Goal: Task Accomplishment & Management: Manage account settings

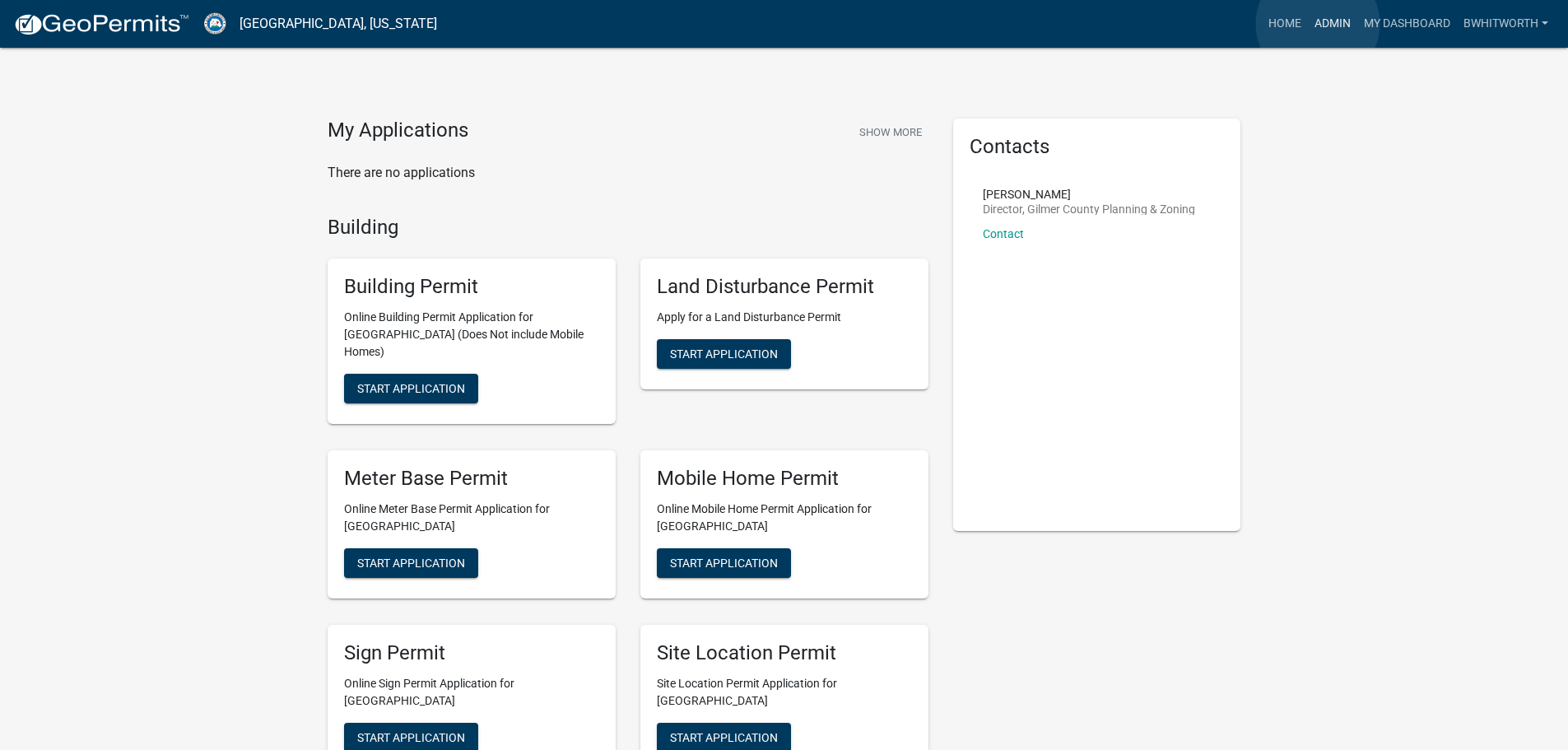
click at [1318, 23] on link "Admin" at bounding box center [1333, 23] width 49 height 31
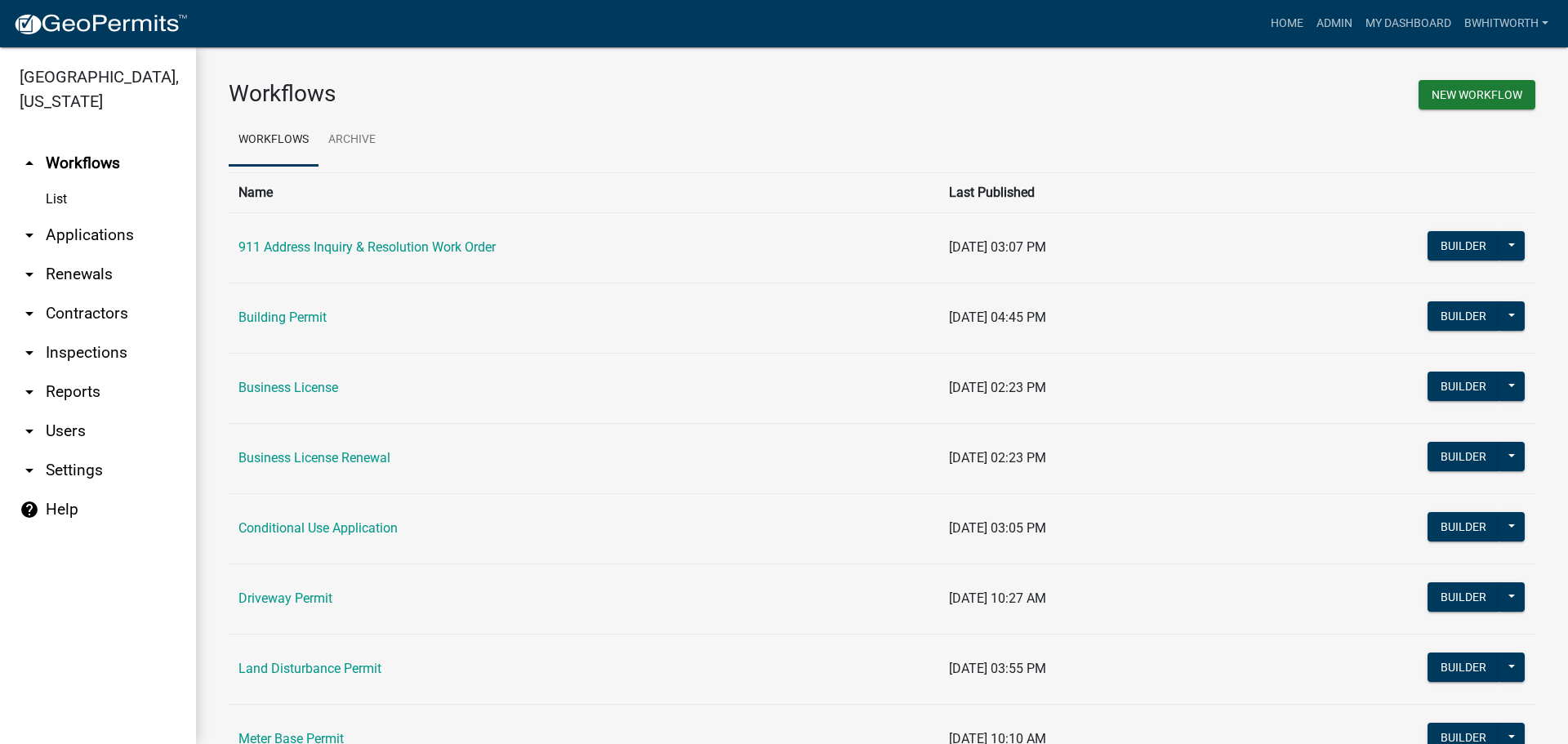
click at [95, 233] on link "arrow_drop_down Applications" at bounding box center [98, 235] width 196 height 39
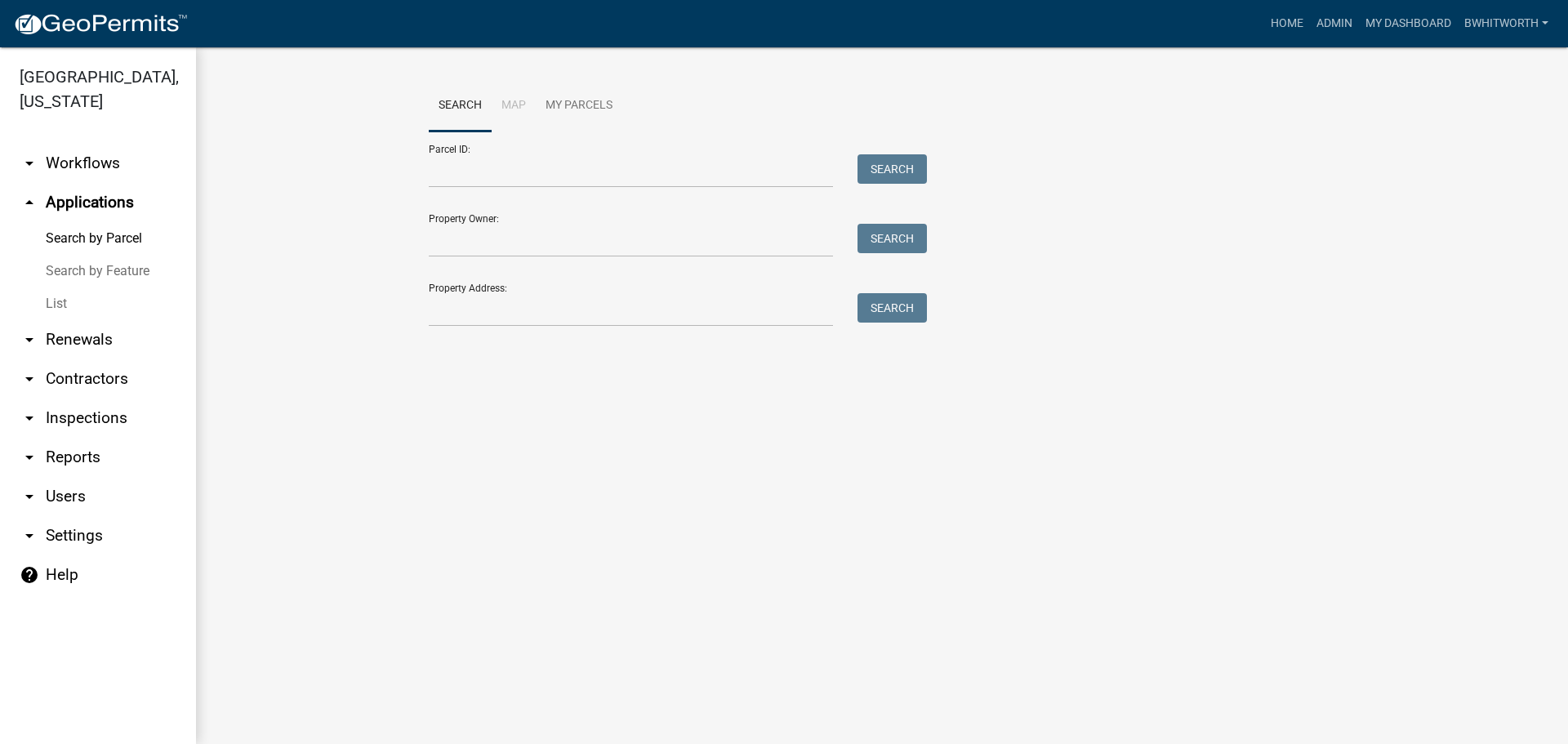
click at [51, 294] on link "List" at bounding box center [98, 304] width 196 height 33
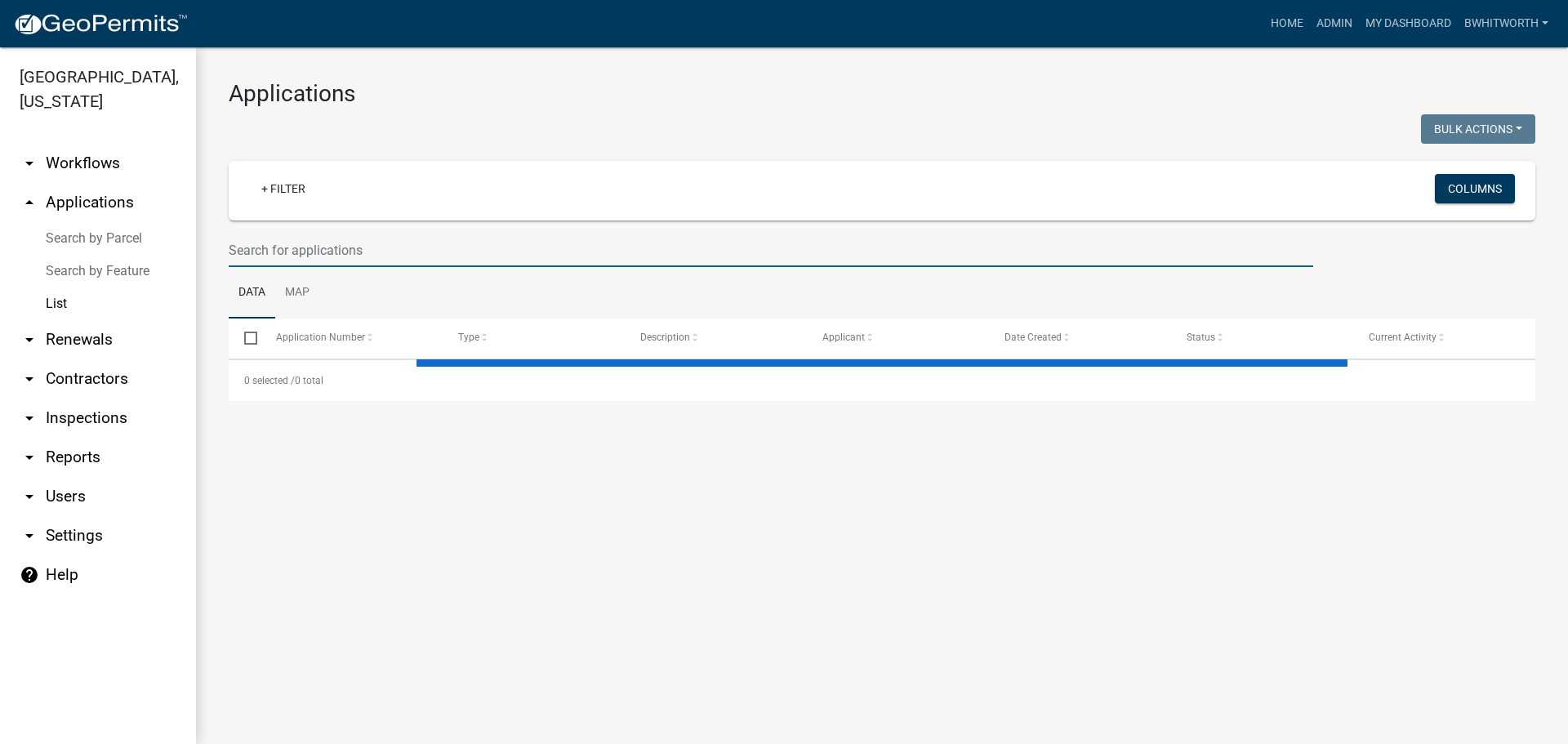
click at [234, 254] on input "text" at bounding box center [770, 250] width 1084 height 33
select select "3: 100"
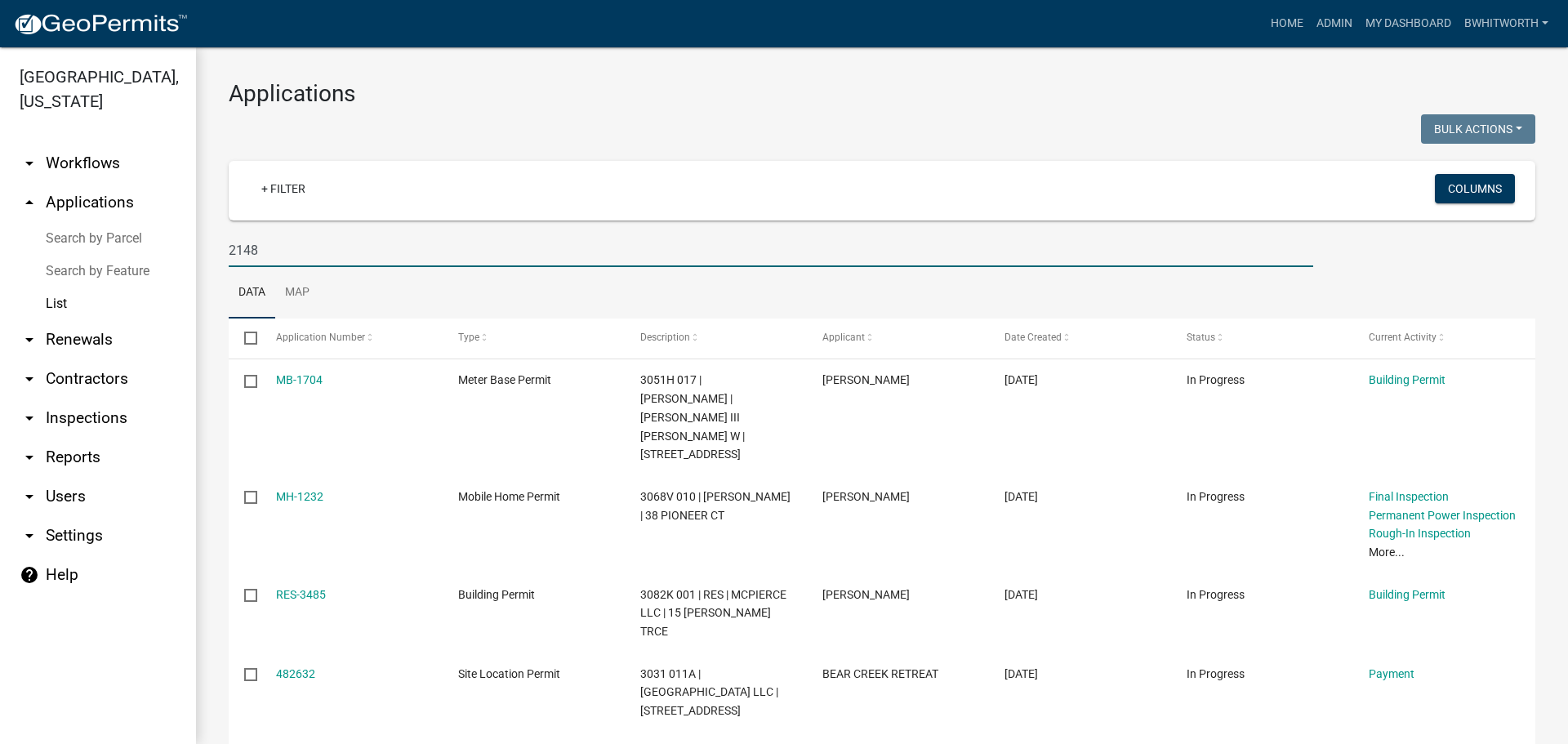
type input "2148"
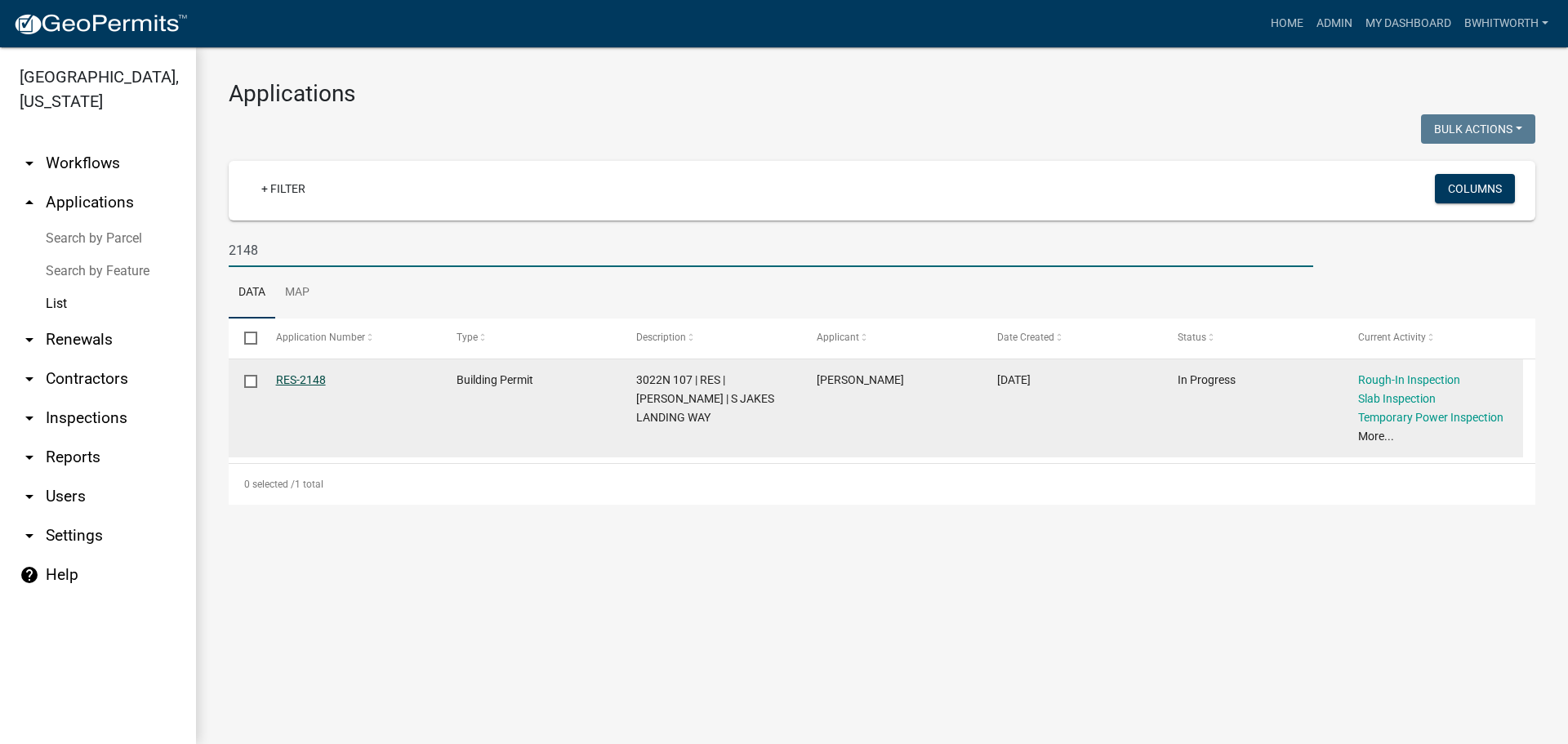
click at [296, 377] on link "RES-2148" at bounding box center [300, 379] width 50 height 13
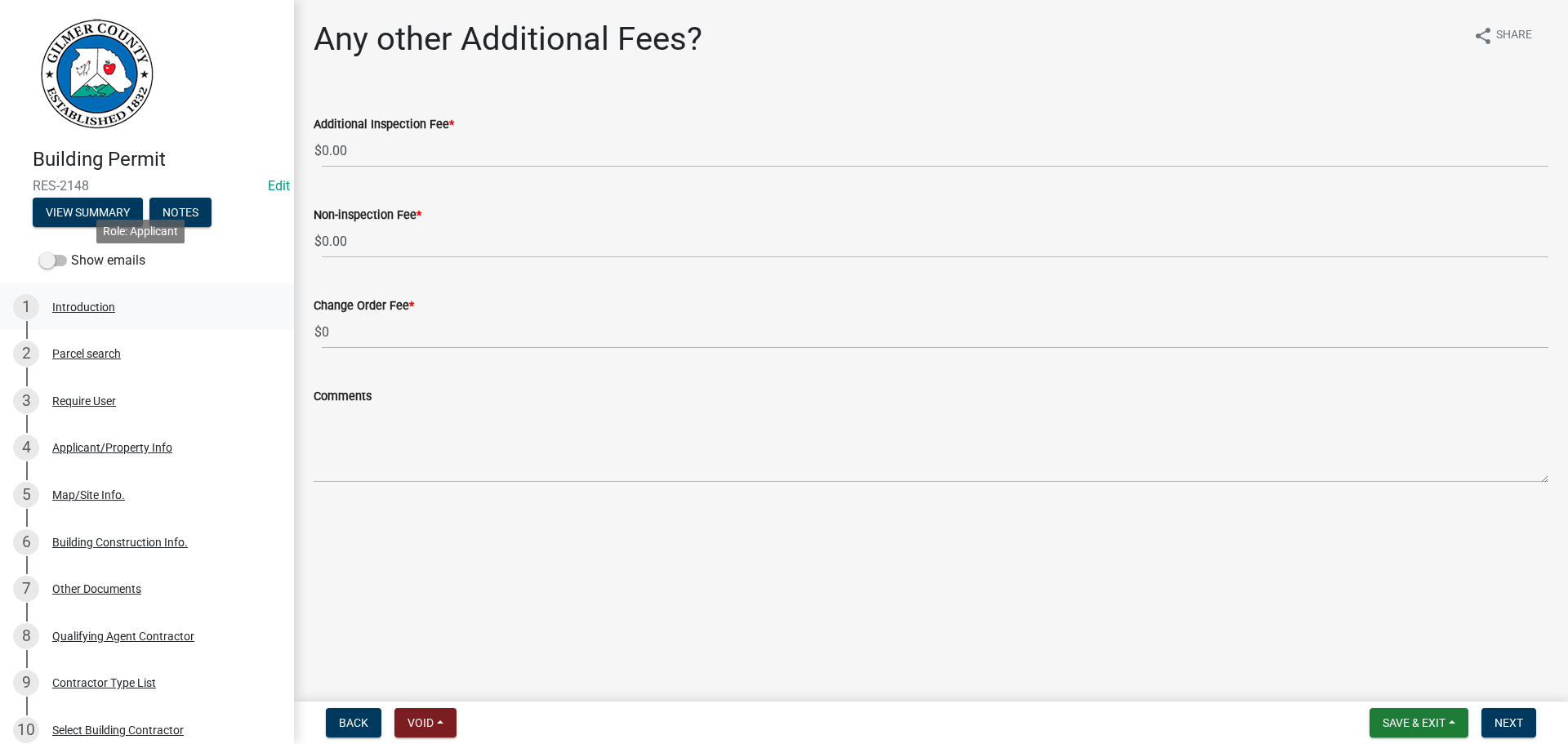
scroll to position [82, 0]
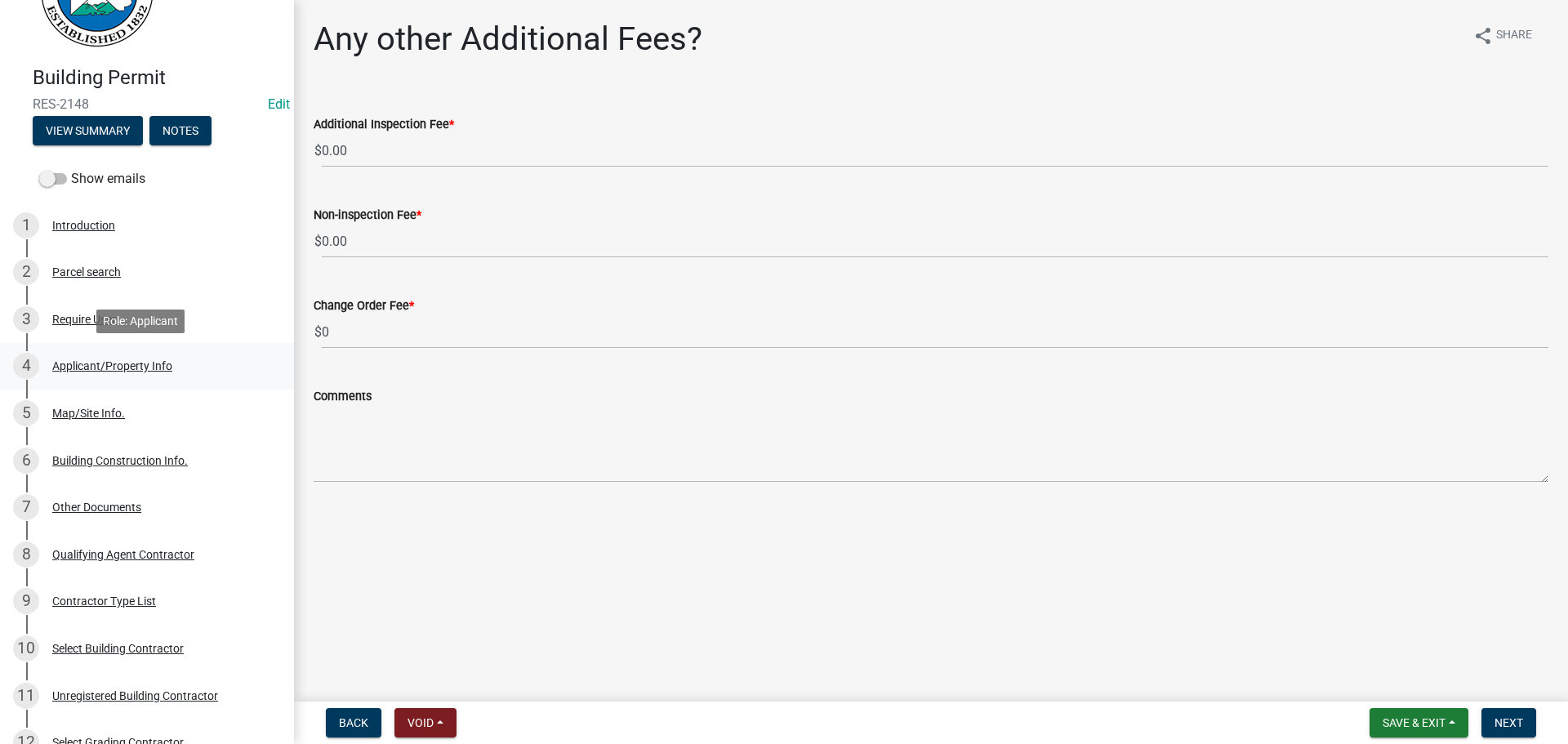
click at [101, 364] on div "Applicant/Property Info" at bounding box center [113, 366] width 120 height 12
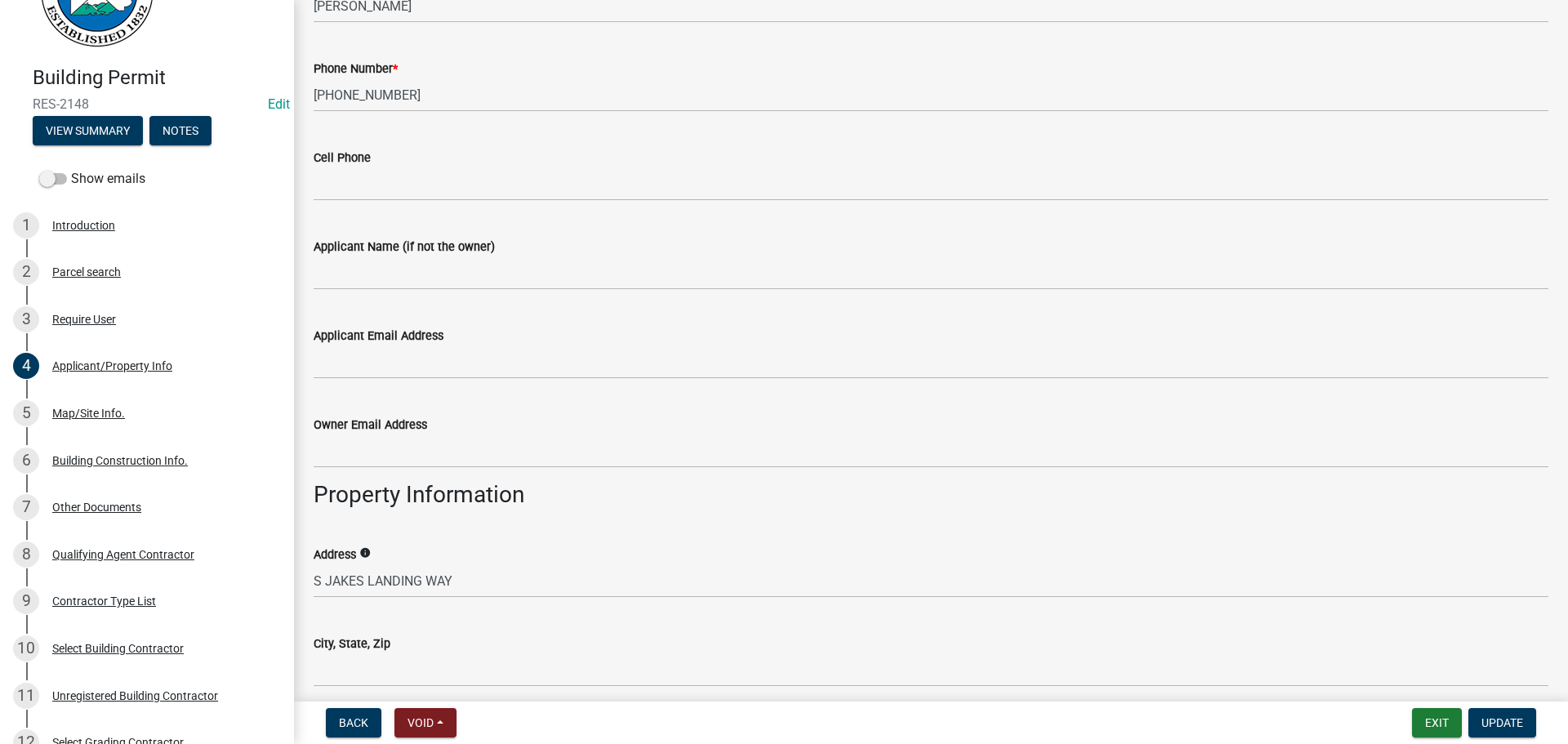
scroll to position [571, 0]
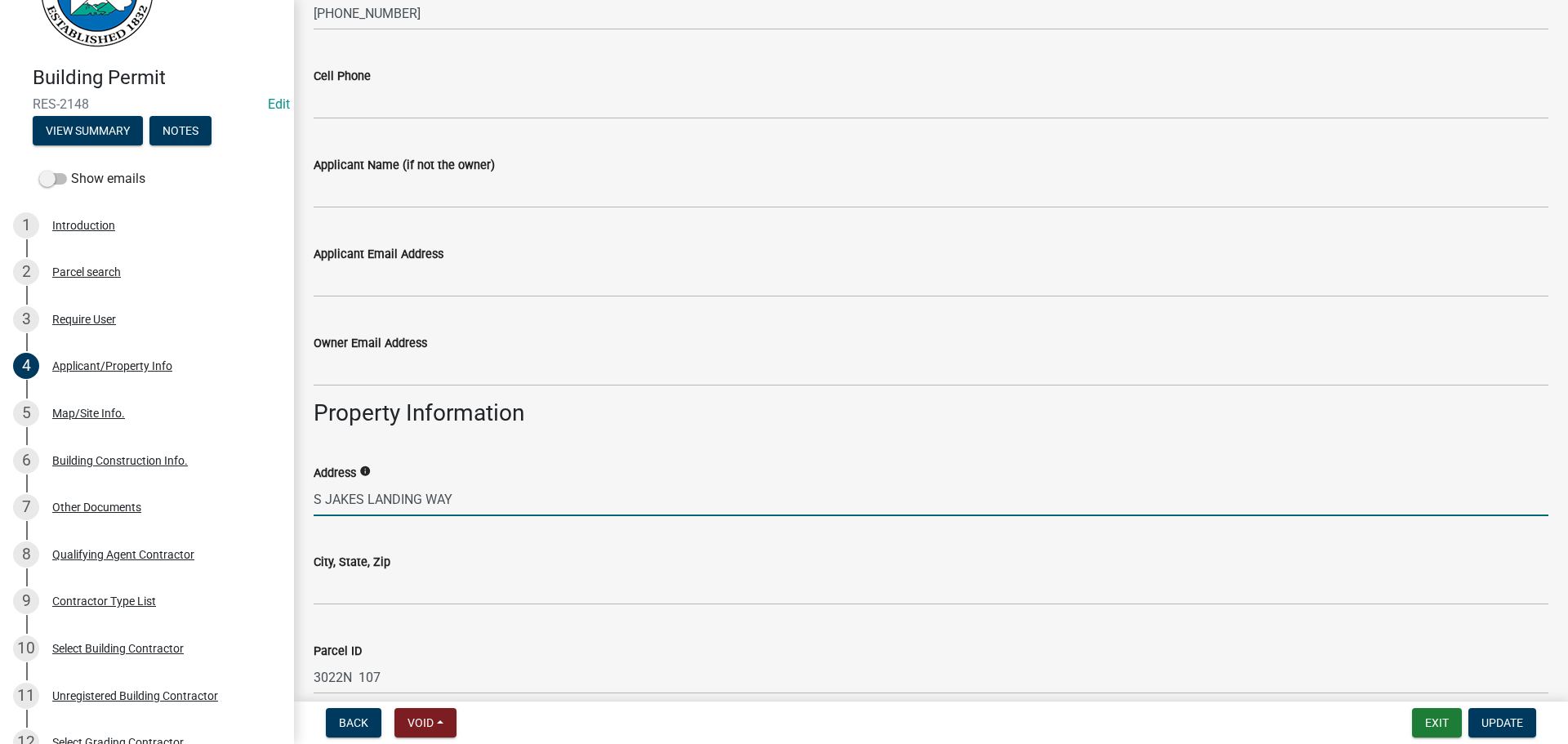
click at [322, 493] on input "S JAKES LANDING WAY" at bounding box center [931, 499] width 1235 height 33
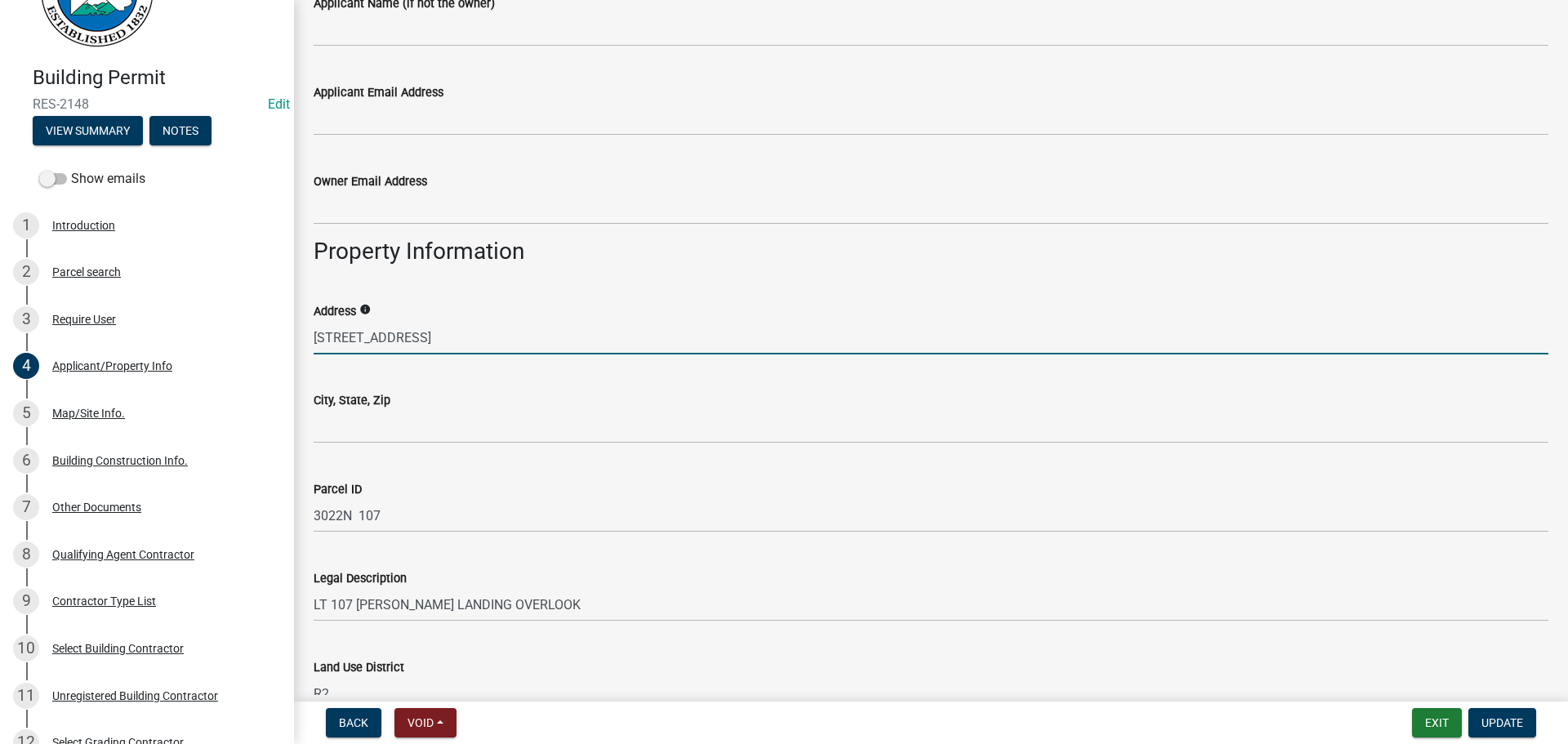
scroll to position [735, 0]
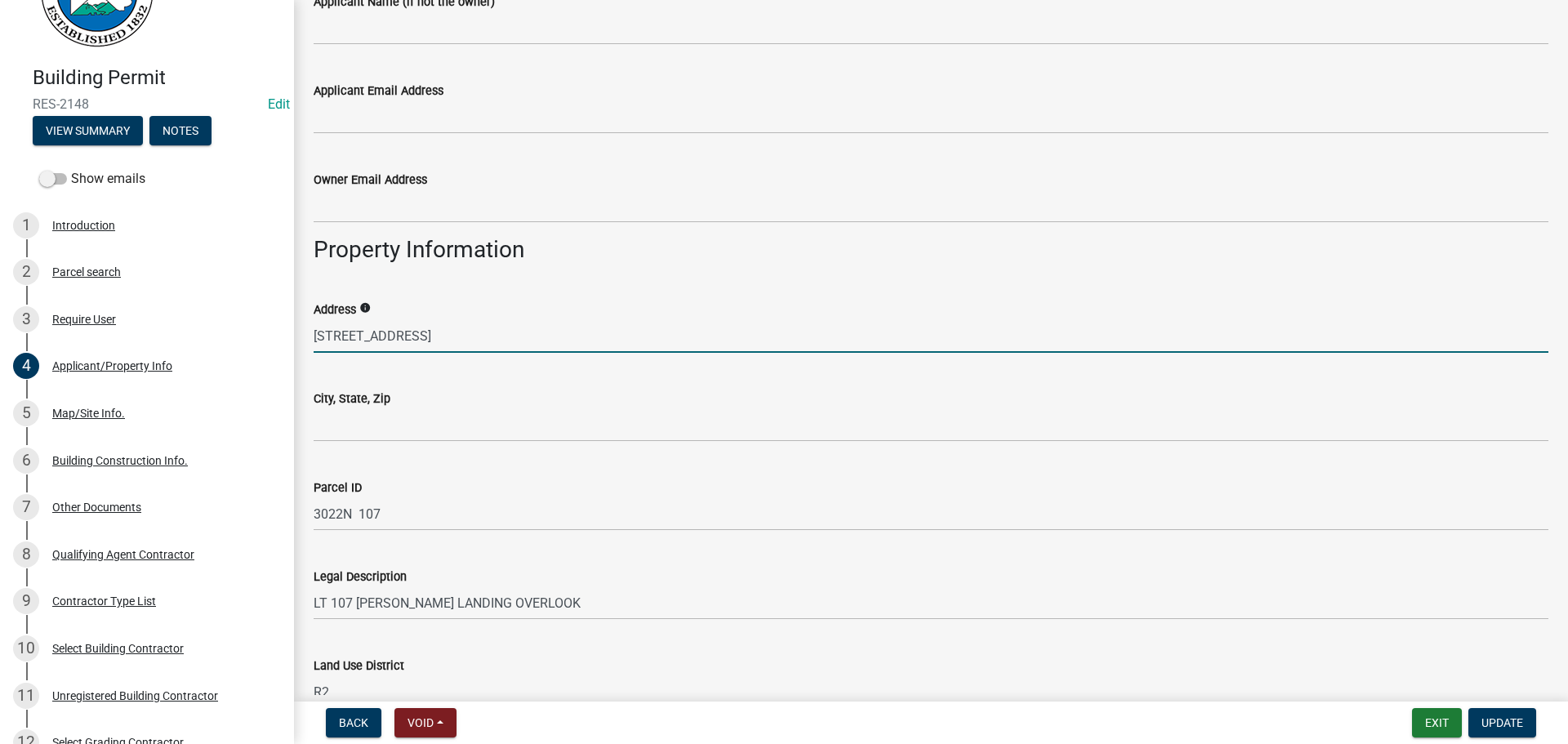
type input "[STREET_ADDRESS]"
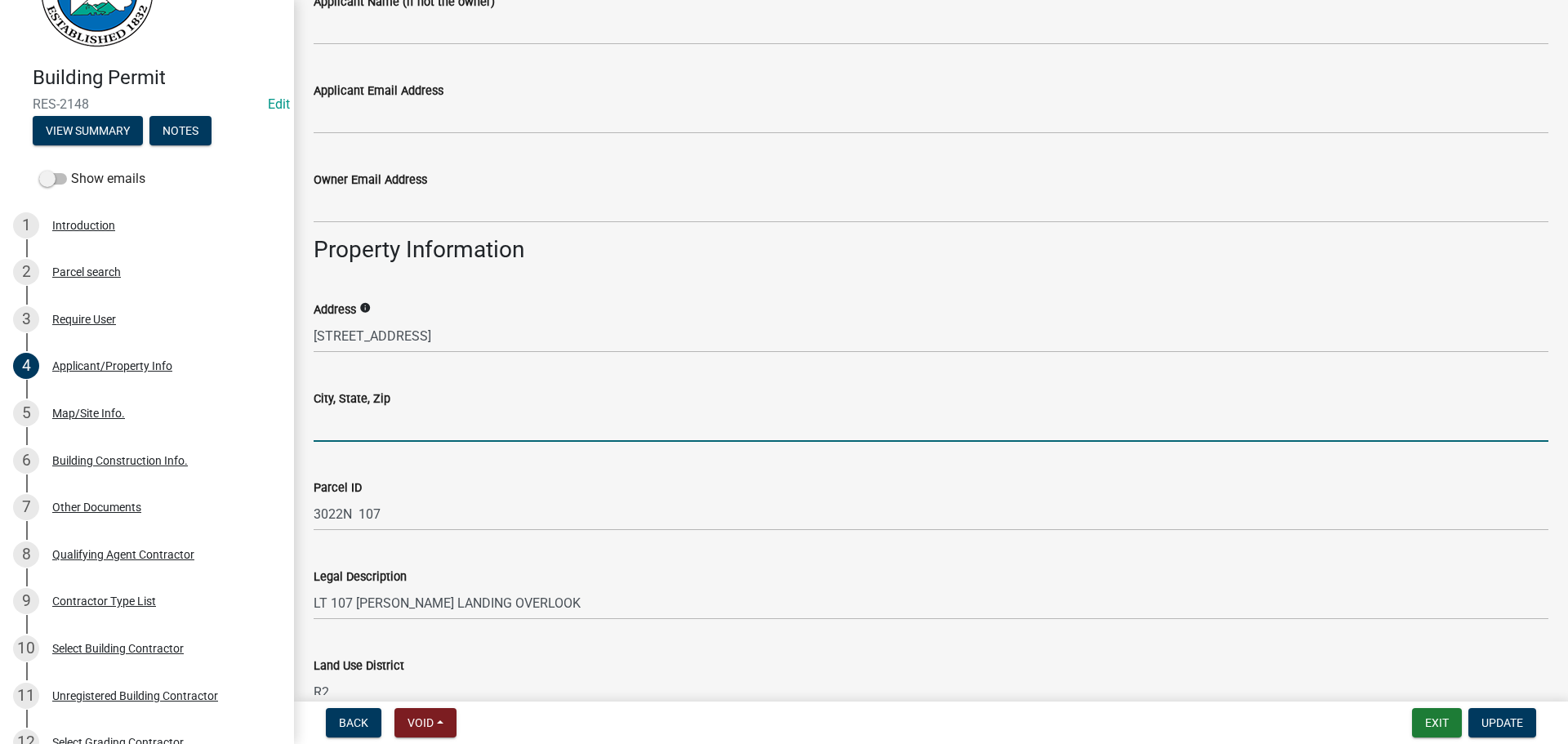
click at [492, 423] on input "City, State, Zip" at bounding box center [931, 424] width 1235 height 33
type input "TALKING ROCK 30175"
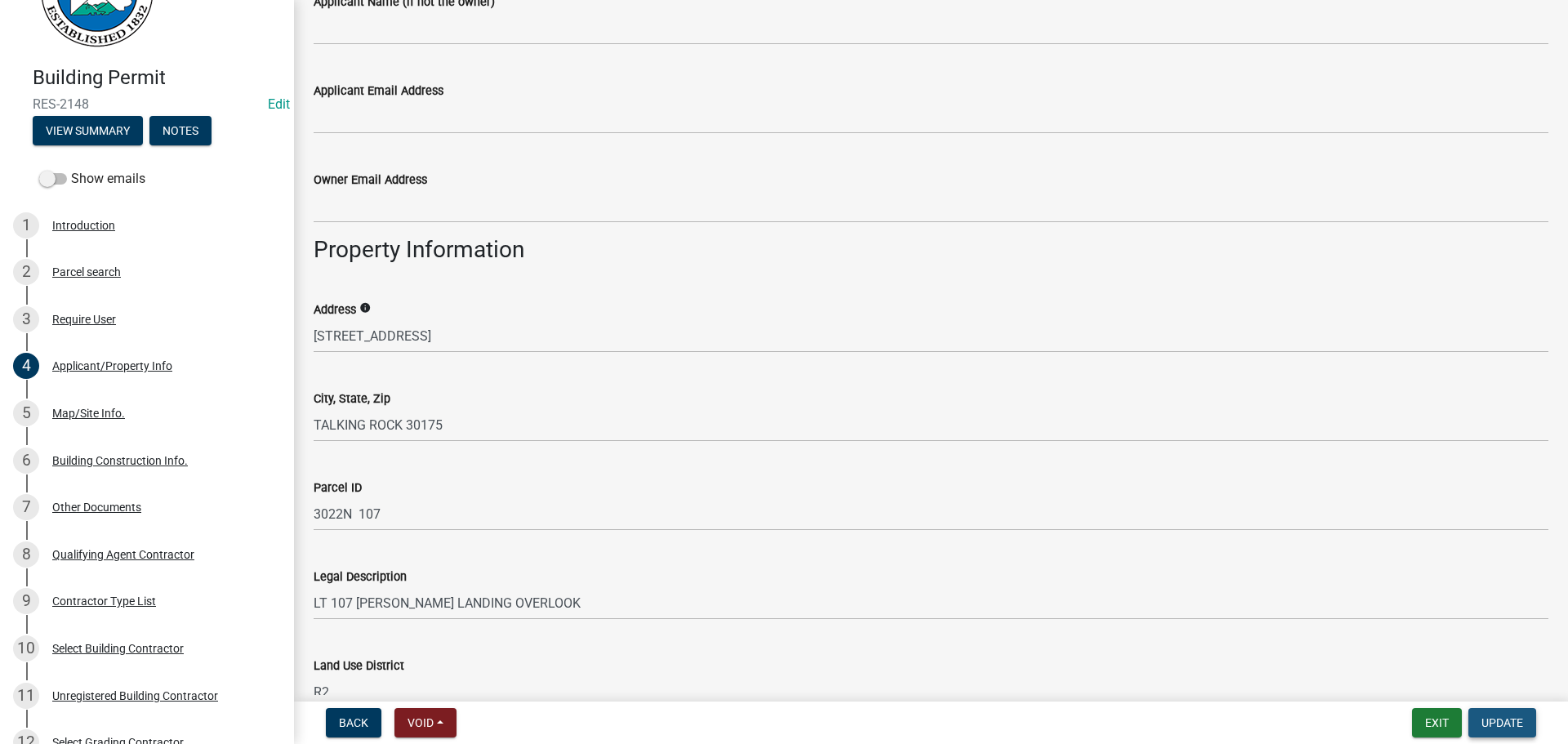
click at [1511, 716] on span "Update" at bounding box center [1502, 722] width 42 height 13
